Goal: Task Accomplishment & Management: Manage account settings

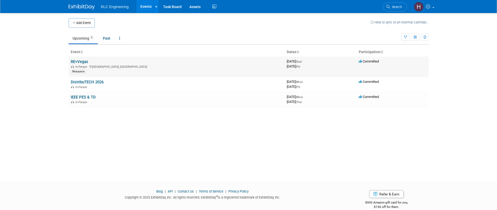
click at [82, 63] on link "RE+Vegas" at bounding box center [79, 61] width 17 height 5
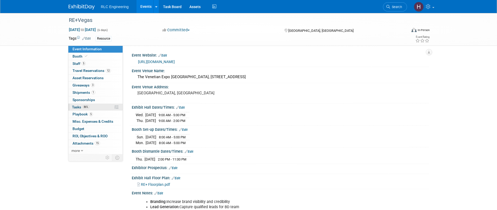
click at [86, 107] on span "86%" at bounding box center [85, 107] width 7 height 4
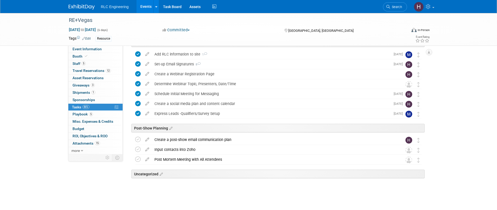
scroll to position [183, 0]
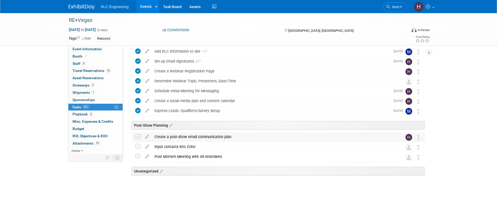
click at [191, 138] on div "Create a post-show email communication plan" at bounding box center [273, 137] width 243 height 9
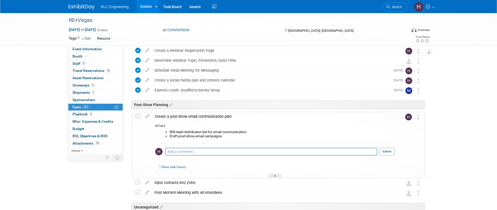
scroll to position [227, 0]
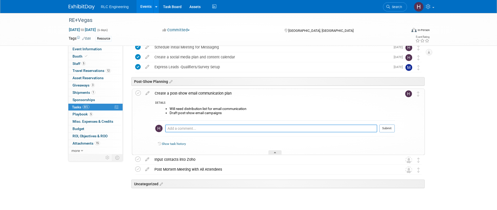
click at [178, 127] on textarea at bounding box center [271, 129] width 212 height 8
click at [190, 112] on li "Draft post-show email campaigns" at bounding box center [282, 113] width 225 height 4
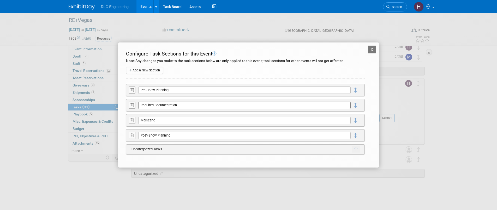
scroll to position [240, 0]
click at [371, 53] on button "X" at bounding box center [372, 50] width 8 height 8
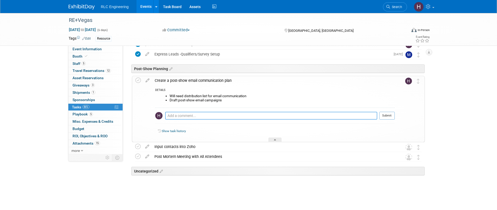
click at [252, 116] on textarea at bounding box center [271, 116] width 212 height 8
click at [184, 93] on div "Will need distribution list for email communication Draft post-show email campa…" at bounding box center [274, 100] width 239 height 15
click at [148, 80] on icon at bounding box center [147, 79] width 9 height 7
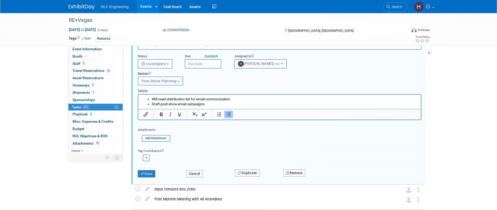
scroll to position [296, 0]
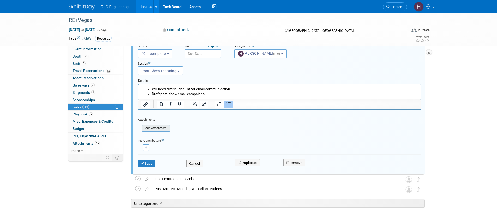
click at [163, 126] on input "file" at bounding box center [143, 128] width 53 height 6
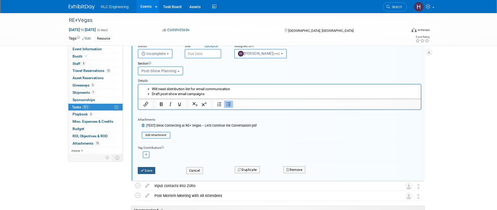
click at [150, 171] on button "Save" at bounding box center [147, 170] width 18 height 7
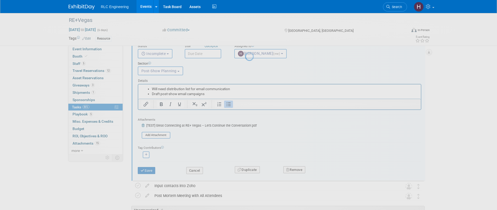
scroll to position [258, 0]
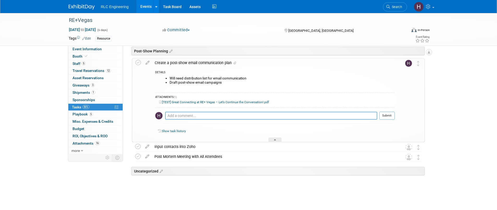
click at [190, 103] on link "[TEST] Great Connecting at RE+ Vegas – Let’s Continue the Conversation!.pdf" at bounding box center [214, 102] width 110 height 4
click at [313, 73] on div "DETAILS" at bounding box center [274, 73] width 239 height 4
